Goal: Information Seeking & Learning: Learn about a topic

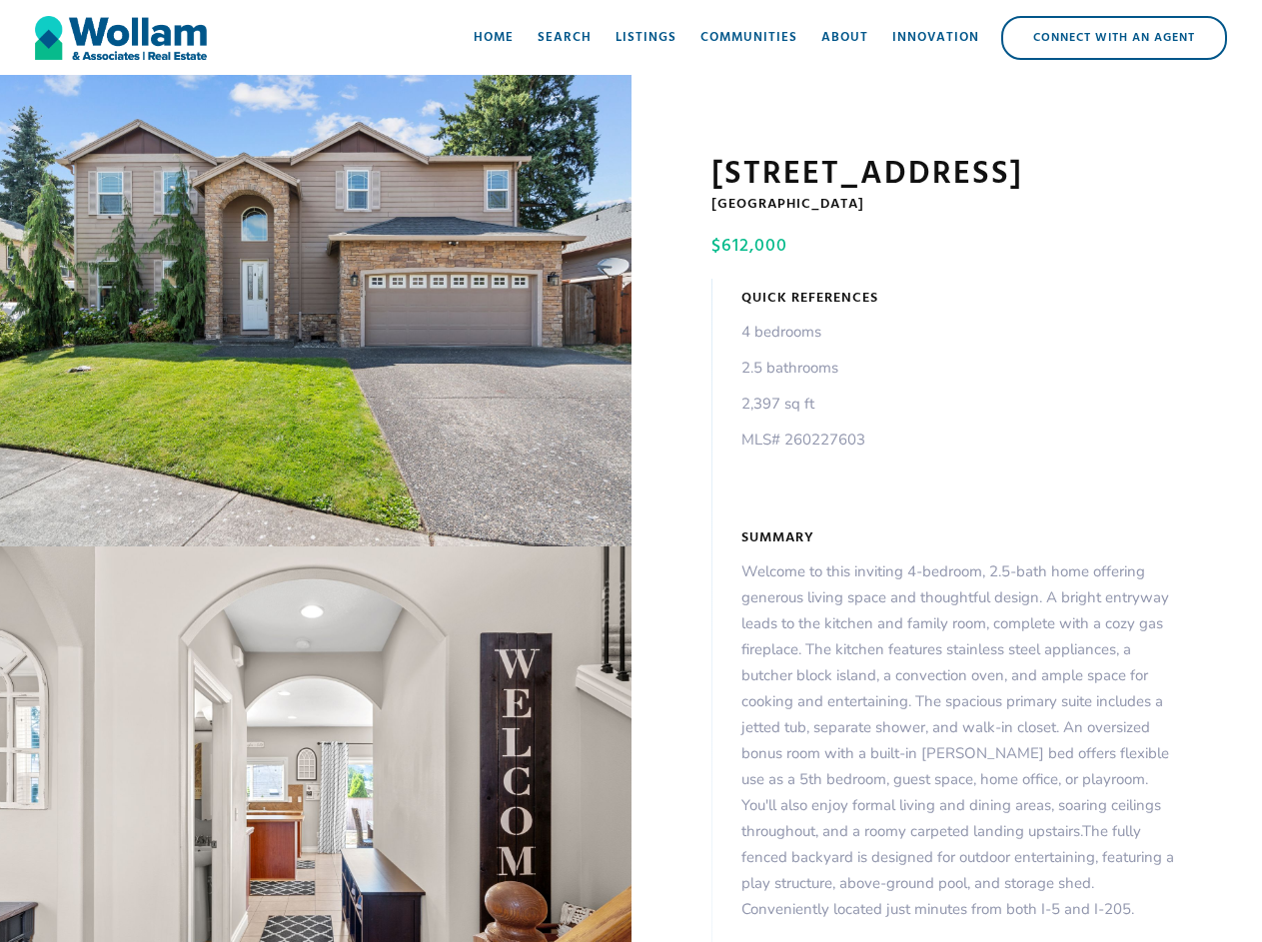
click at [316, 315] on div "open lightbox" at bounding box center [316, 311] width 632 height 472
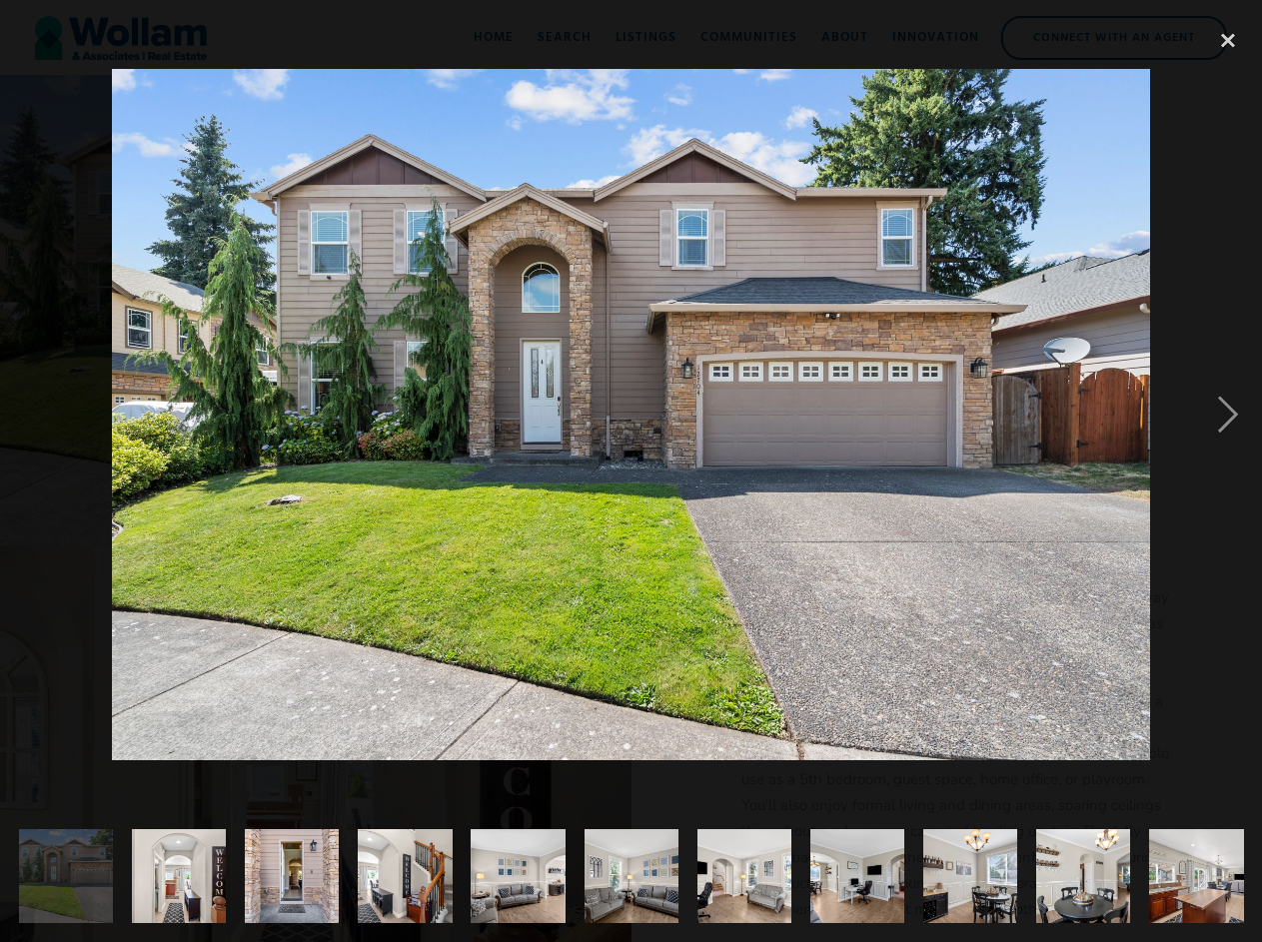
click at [316, 749] on div at bounding box center [631, 415] width 1262 height 792
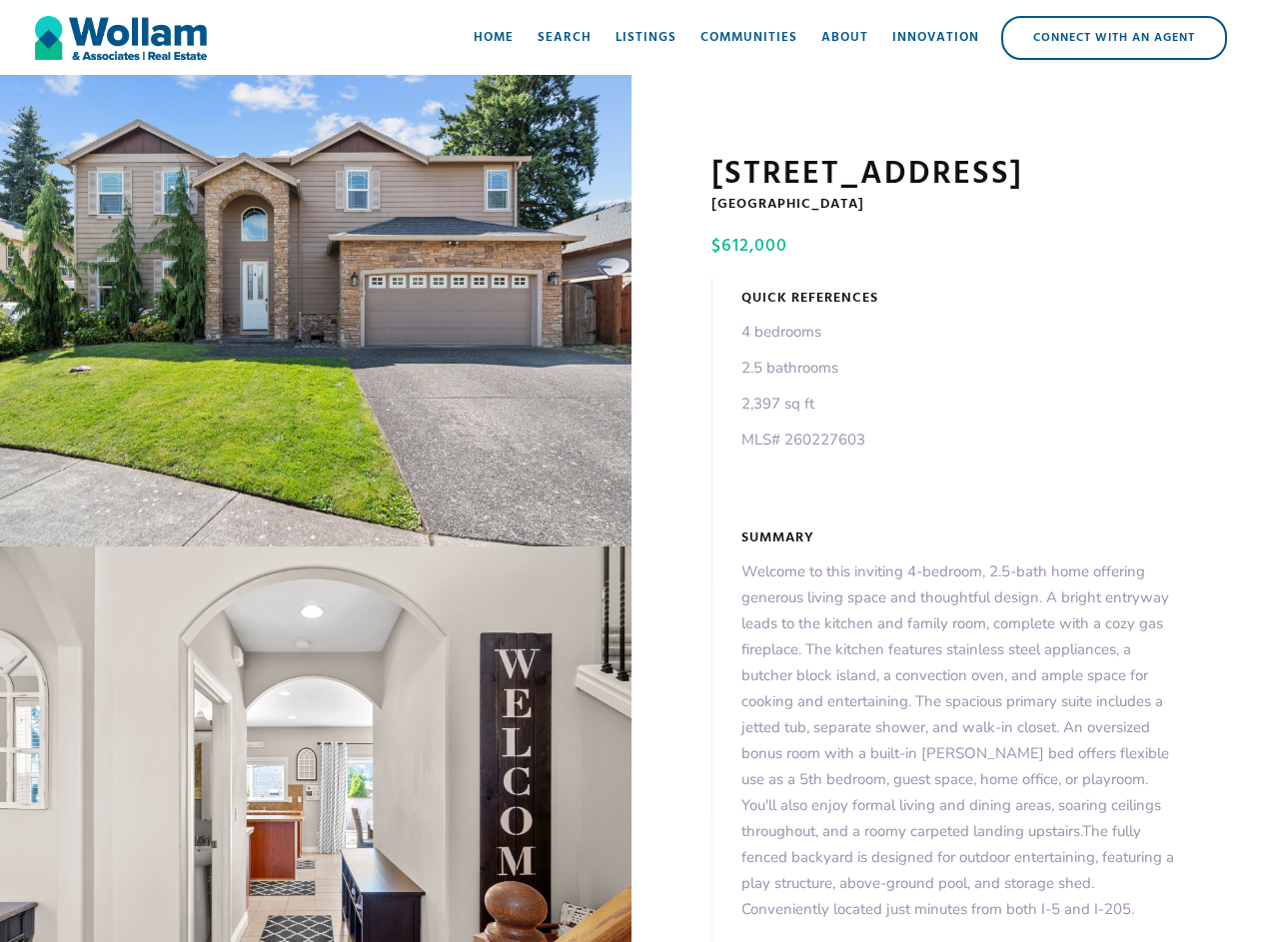
click at [316, 315] on div "open lightbox" at bounding box center [316, 311] width 632 height 472
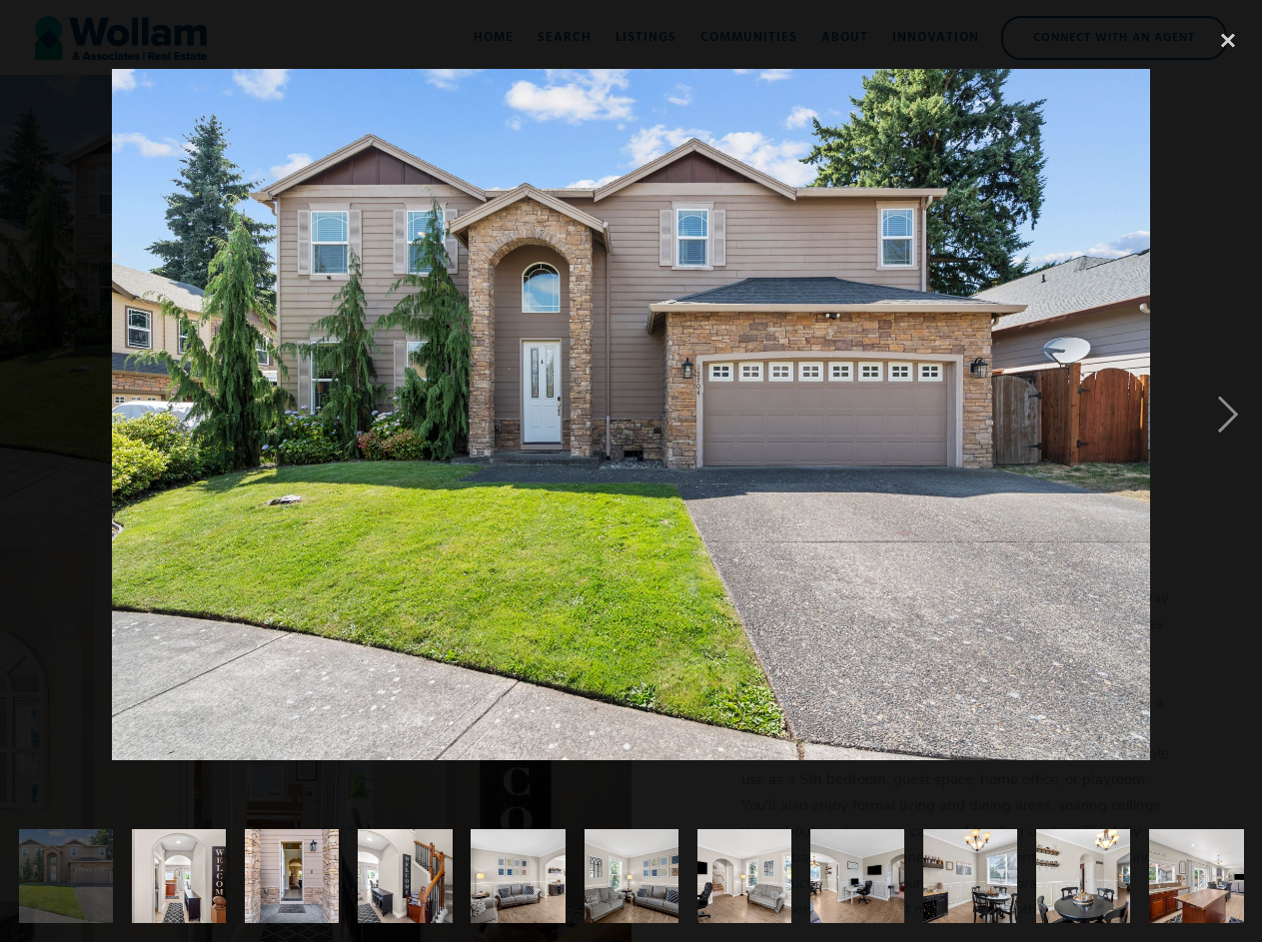
click at [316, 749] on img at bounding box center [631, 415] width 1038 height 693
